Goal: Task Accomplishment & Management: Use online tool/utility

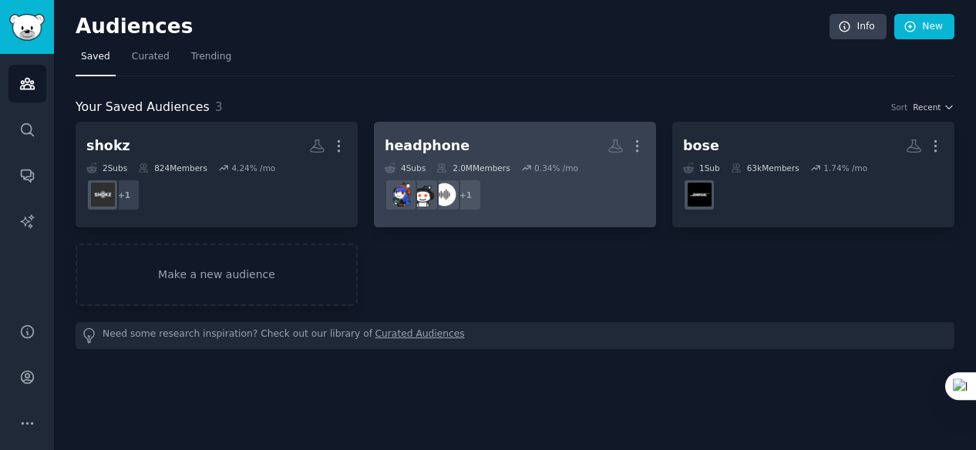
click at [526, 187] on dd "r/HeadphoneAdvice + 1" at bounding box center [515, 194] width 261 height 43
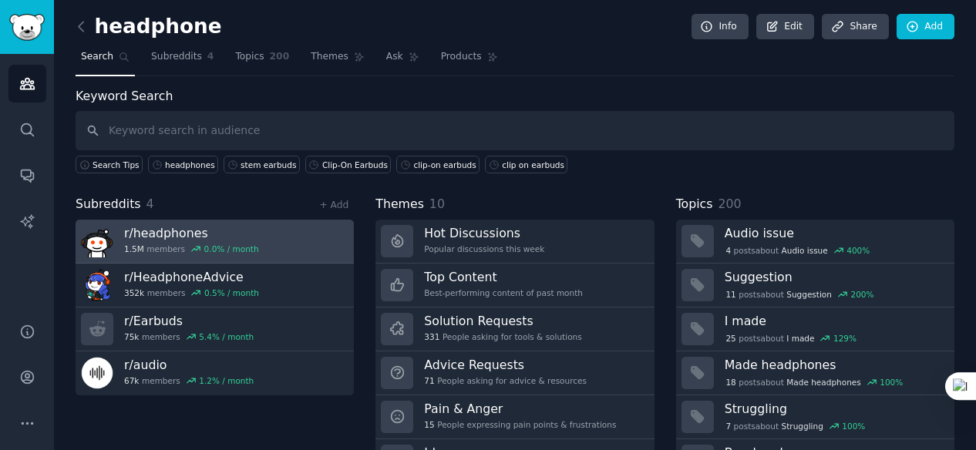
click at [262, 236] on link "r/ headphones 1.5M members 0.0 % / month" at bounding box center [215, 242] width 278 height 44
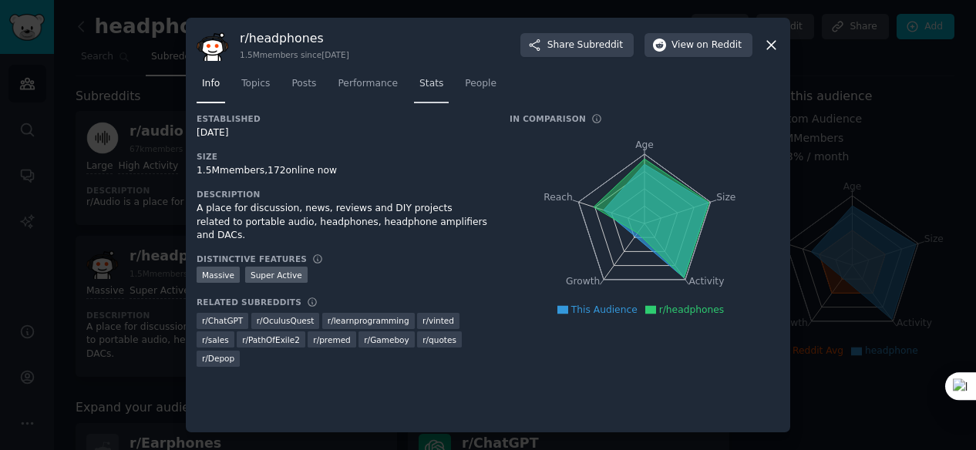
click at [424, 79] on span "Stats" at bounding box center [431, 84] width 24 height 14
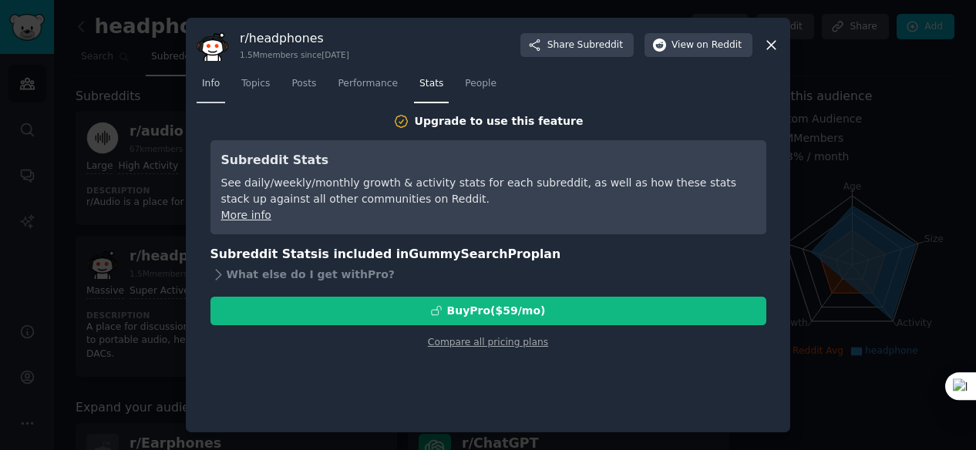
click at [212, 85] on span "Info" at bounding box center [211, 84] width 18 height 14
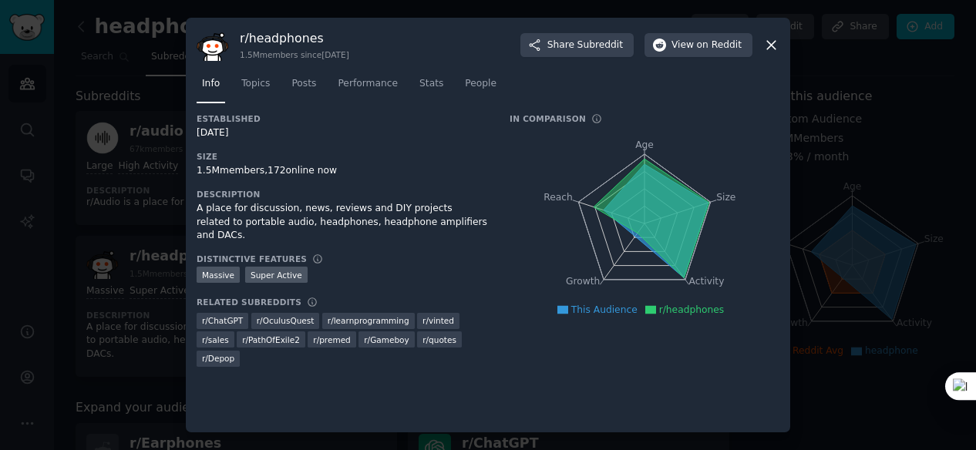
click at [766, 41] on icon at bounding box center [771, 45] width 16 height 16
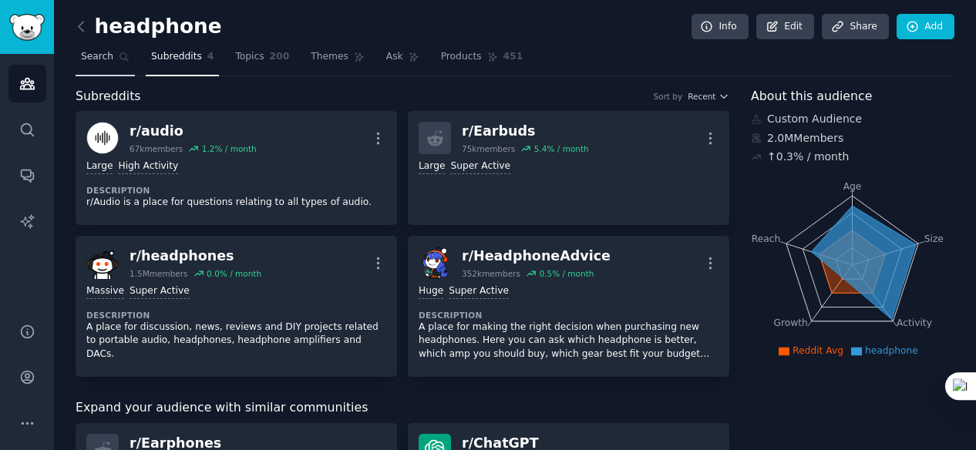
click at [121, 53] on icon at bounding box center [124, 57] width 8 height 8
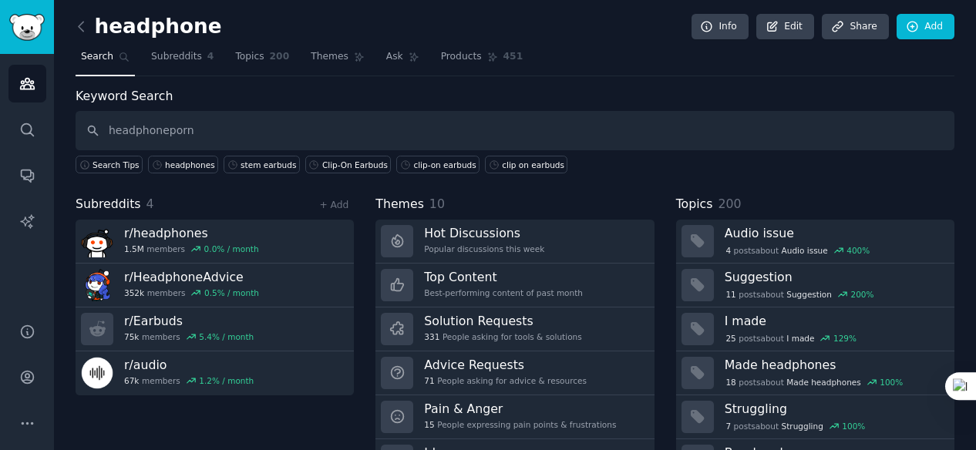
type input "headphoneporn"
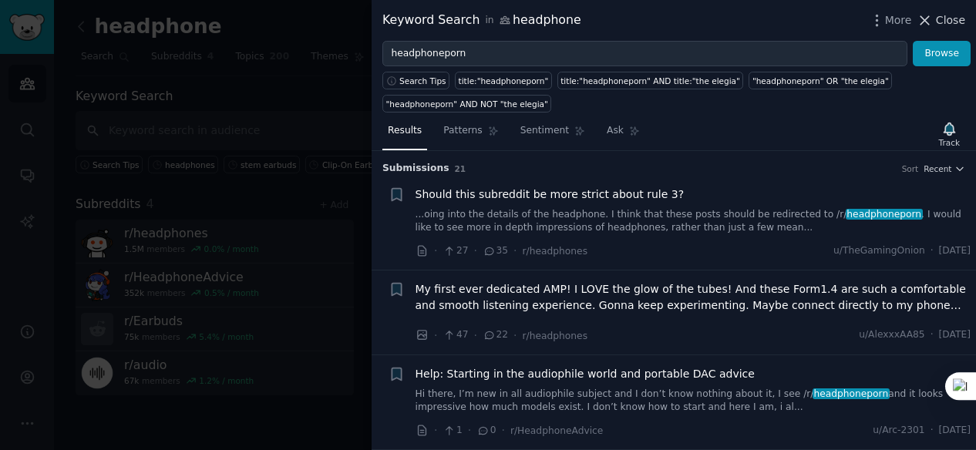
click at [931, 18] on icon at bounding box center [925, 20] width 16 height 16
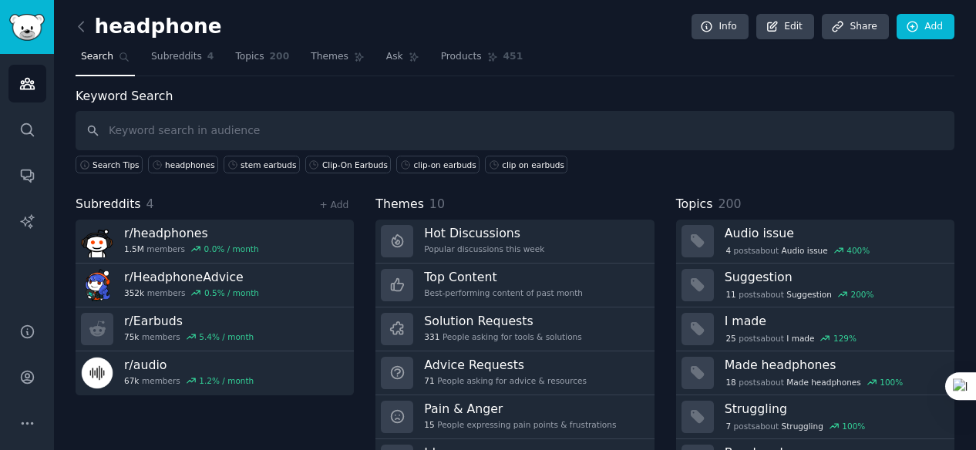
click at [71, 25] on div "headphone Info Edit Share Add Search Subreddits 4 Topics 200 Themes Ask Product…" at bounding box center [515, 266] width 922 height 532
click at [72, 25] on div "headphone Info Edit Share Add Search Subreddits 4 Topics 200 Themes Ask Product…" at bounding box center [515, 266] width 922 height 532
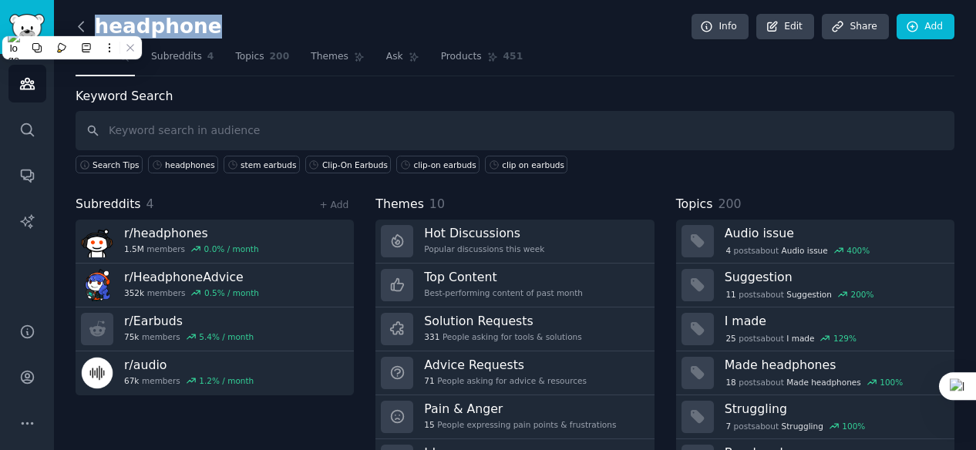
click at [79, 25] on icon at bounding box center [81, 26] width 5 height 9
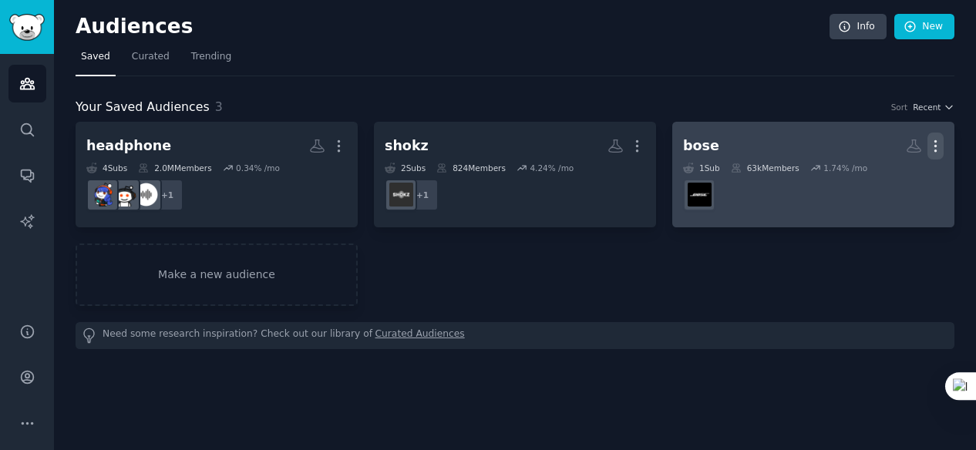
click at [935, 143] on icon "button" at bounding box center [936, 146] width 16 height 16
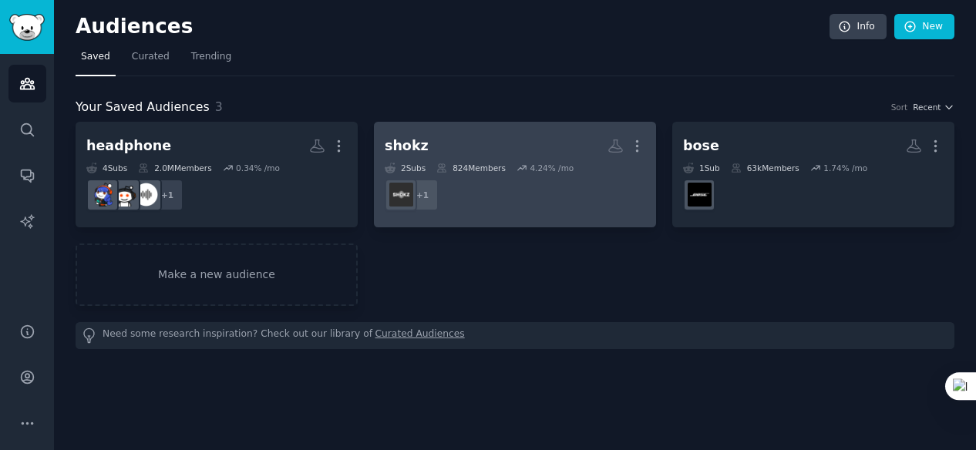
click at [539, 204] on dd "r/ShokzSquad + 1" at bounding box center [515, 194] width 261 height 43
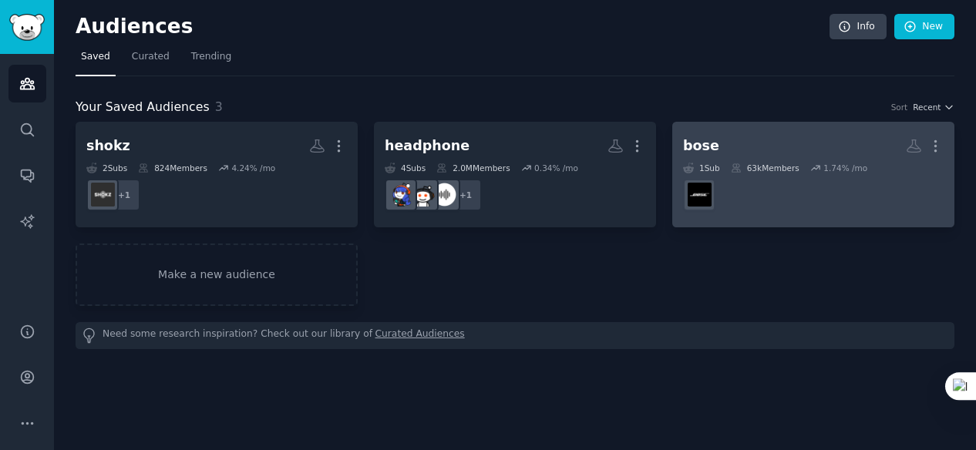
click at [844, 204] on dd "r/[PERSON_NAME]" at bounding box center [813, 194] width 261 height 43
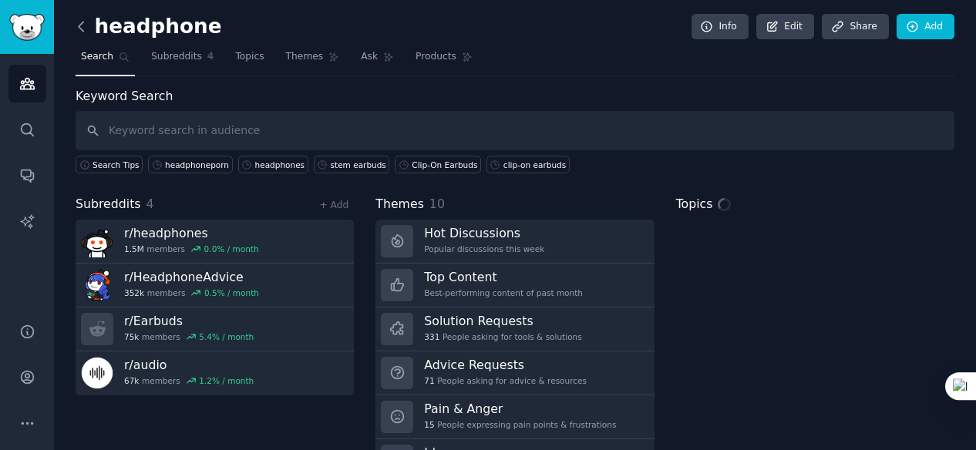
click at [84, 32] on icon at bounding box center [81, 27] width 16 height 16
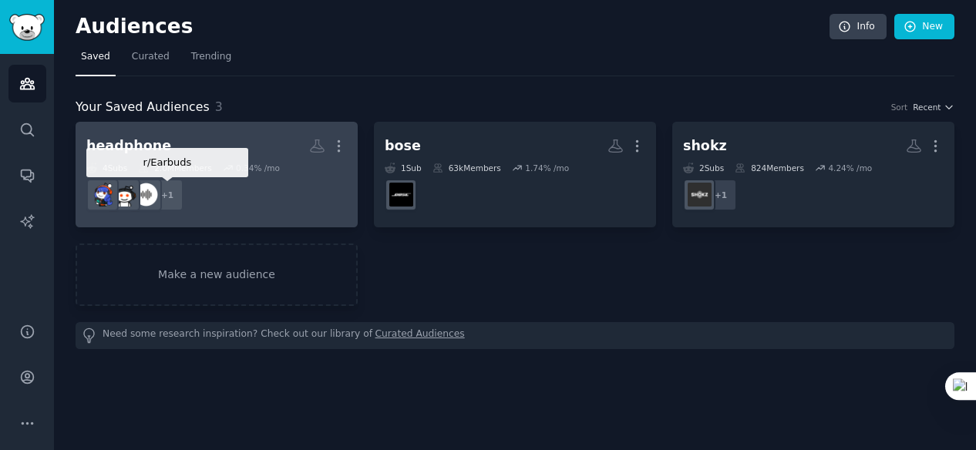
click at [174, 192] on div "+ 1" at bounding box center [167, 195] width 32 height 32
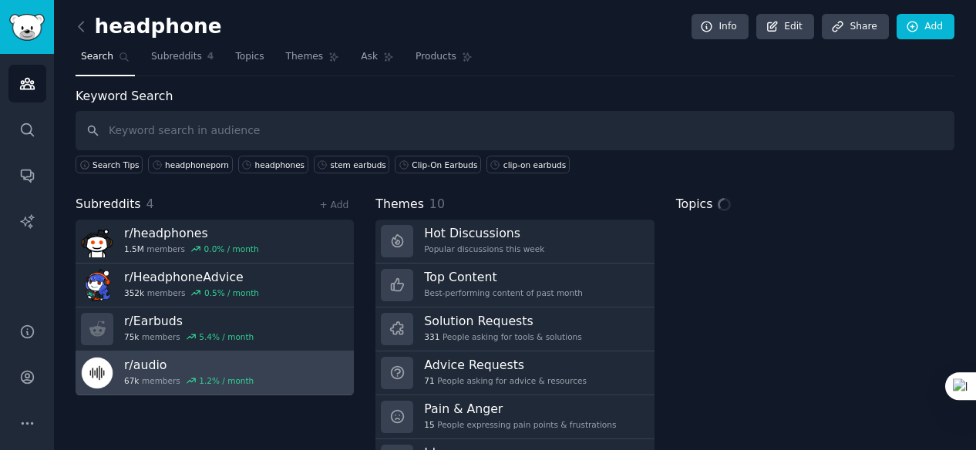
scroll to position [77, 0]
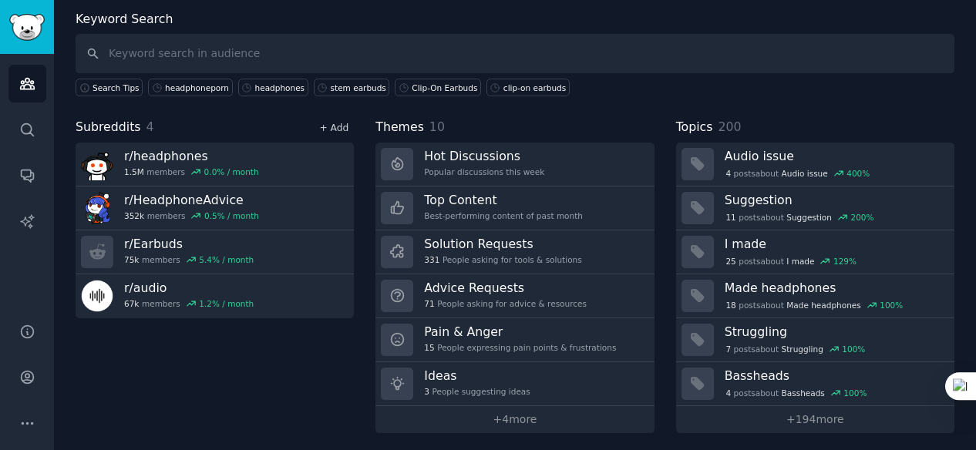
click at [338, 127] on link "+ Add" at bounding box center [333, 128] width 29 height 11
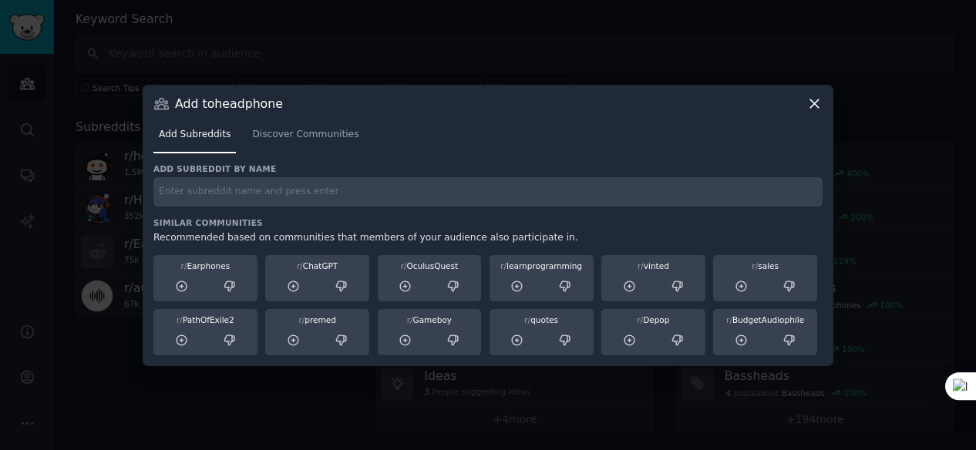
click at [372, 196] on input "text" at bounding box center [487, 192] width 669 height 30
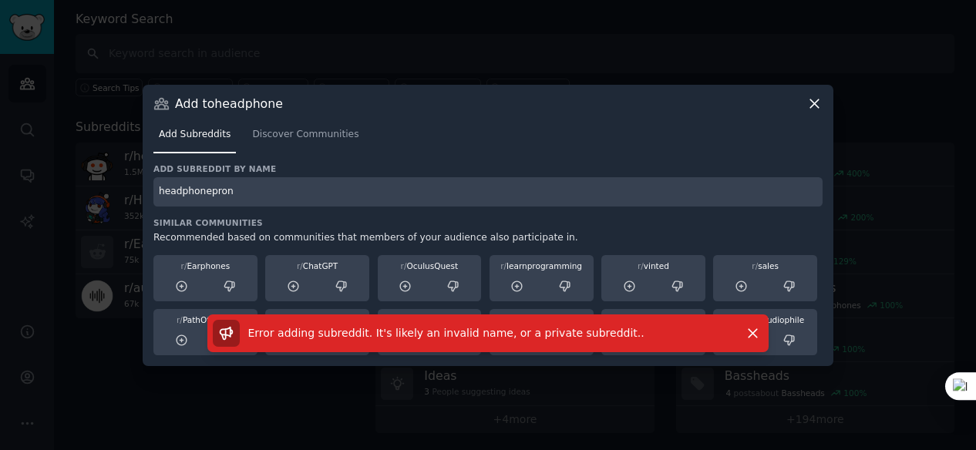
click at [342, 205] on input "headphonepron" at bounding box center [487, 192] width 669 height 30
click at [222, 190] on input "headphonepron" at bounding box center [487, 192] width 669 height 30
type input "headphoneporn"
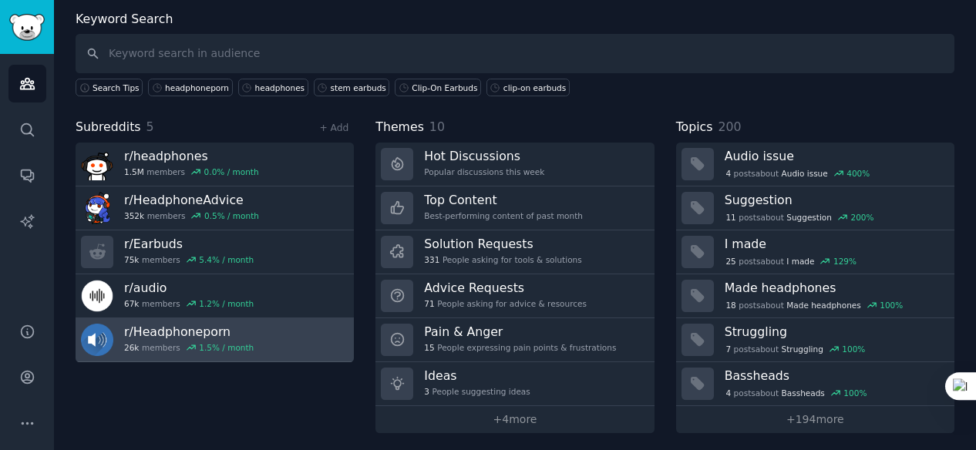
click at [302, 331] on link "r/ Headphoneporn 26k members 1.5 % / month" at bounding box center [215, 340] width 278 height 44
